Goal: Check status

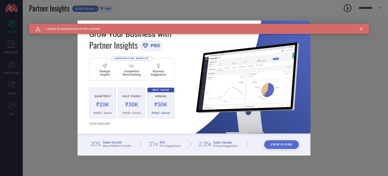
type input "All"
click at [302, 63] on img at bounding box center [194, 87] width 233 height 134
click at [361, 27] on icon at bounding box center [361, 28] width 3 height 3
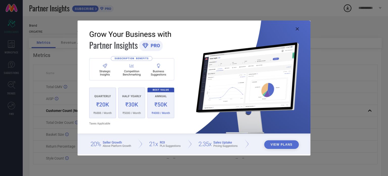
click at [297, 29] on icon at bounding box center [297, 28] width 3 height 3
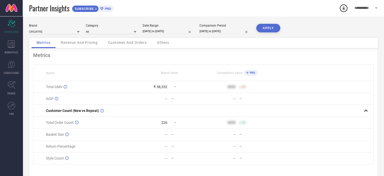
select select "8"
select select "2025"
select select "9"
select select "2025"
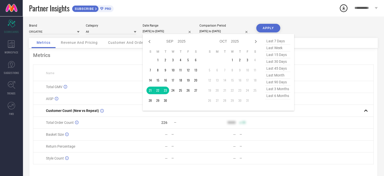
click at [168, 29] on input "[DATE] to [DATE]" at bounding box center [168, 31] width 51 height 5
click at [159, 59] on td "1" at bounding box center [158, 60] width 8 height 8
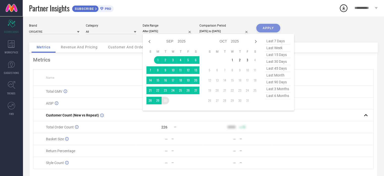
type input "[DATE] to [DATE]"
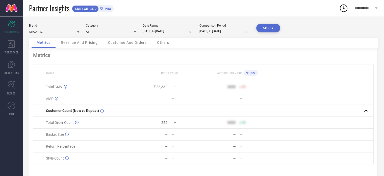
click at [268, 28] on button "APPLY" at bounding box center [268, 28] width 24 height 9
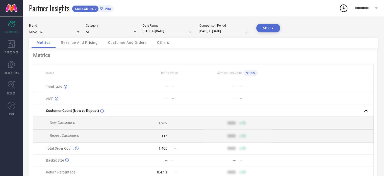
click at [74, 44] on span "Revenue And Pricing" at bounding box center [79, 42] width 37 height 4
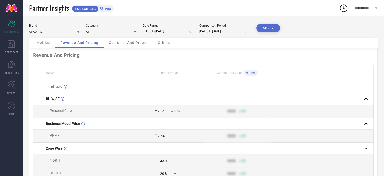
click at [263, 28] on button "APPLY" at bounding box center [268, 28] width 24 height 9
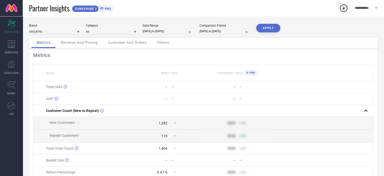
click at [93, 43] on span "Revenue And Pricing" at bounding box center [79, 42] width 37 height 4
